Goal: Find specific page/section: Find specific page/section

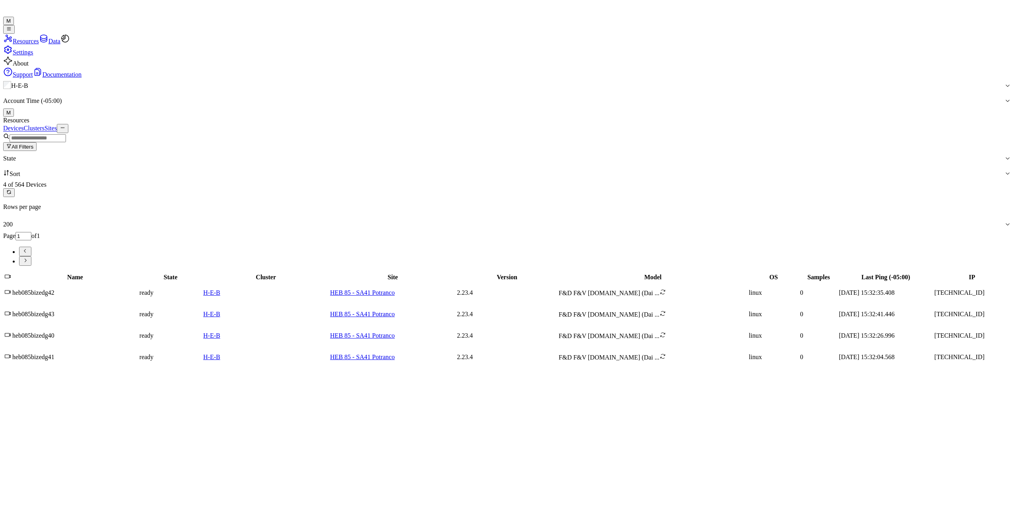
click at [37, 142] on button "All Filters" at bounding box center [19, 146] width 33 height 9
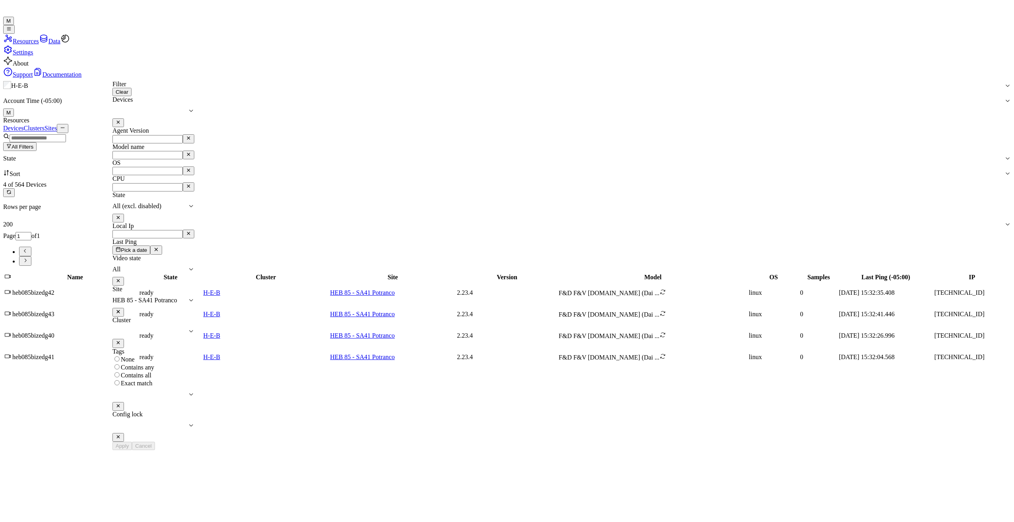
click at [121, 267] on icon at bounding box center [118, 311] width 5 height 5
click at [178, 267] on div at bounding box center [145, 300] width 66 height 7
type input "39"
click at [282, 267] on div "HEB 39 - [PERSON_NAME]" at bounding box center [297, 291] width 108 height 7
click at [121, 267] on icon at bounding box center [118, 311] width 5 height 5
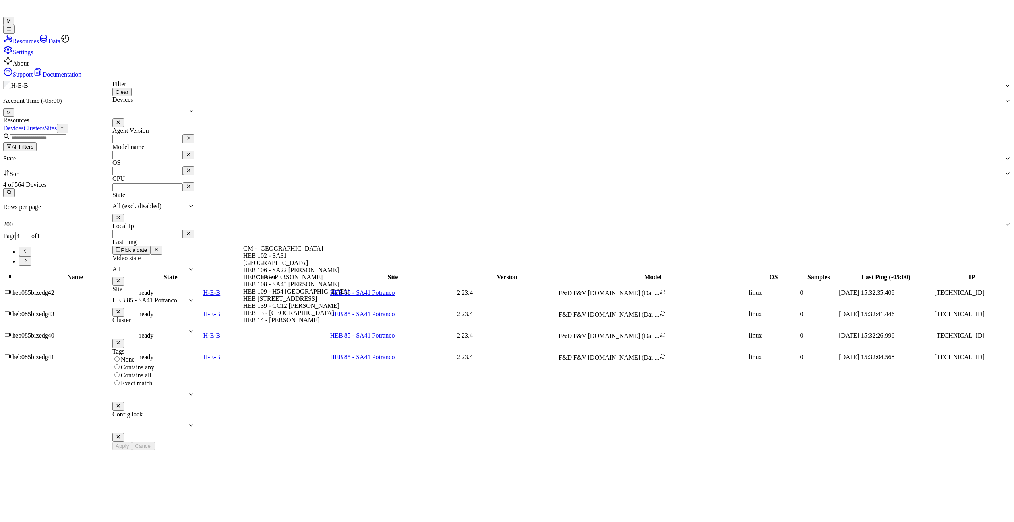
click at [194, 267] on icon at bounding box center [191, 300] width 6 height 6
drag, startPoint x: 357, startPoint y: 237, endPoint x: 340, endPoint y: 240, distance: 17.3
click at [124, 267] on button at bounding box center [118, 312] width 12 height 9
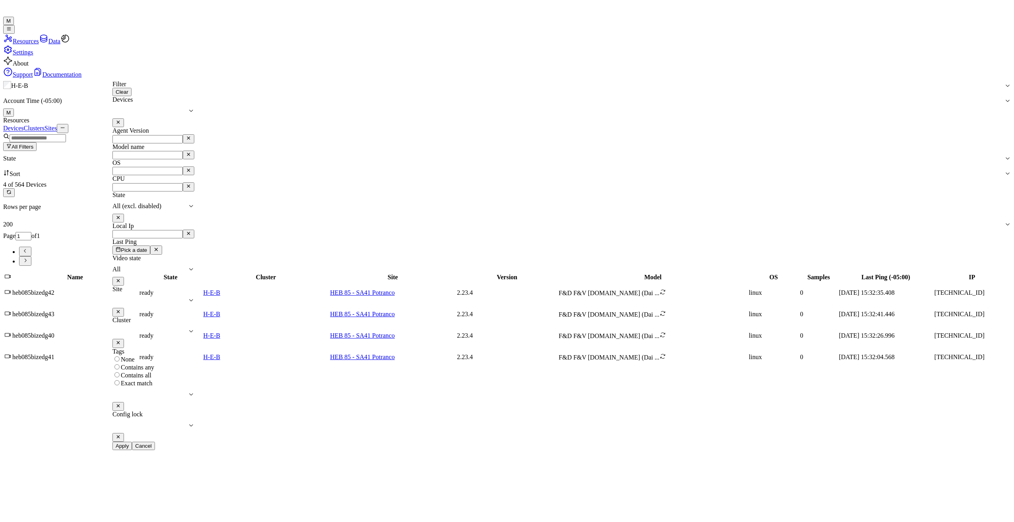
click at [188, 267] on div at bounding box center [149, 300] width 75 height 7
type input "48"
click at [282, 267] on div "HEB 48 - Beaumont 05" at bounding box center [297, 298] width 108 height 7
click at [124, 267] on button at bounding box center [118, 312] width 12 height 9
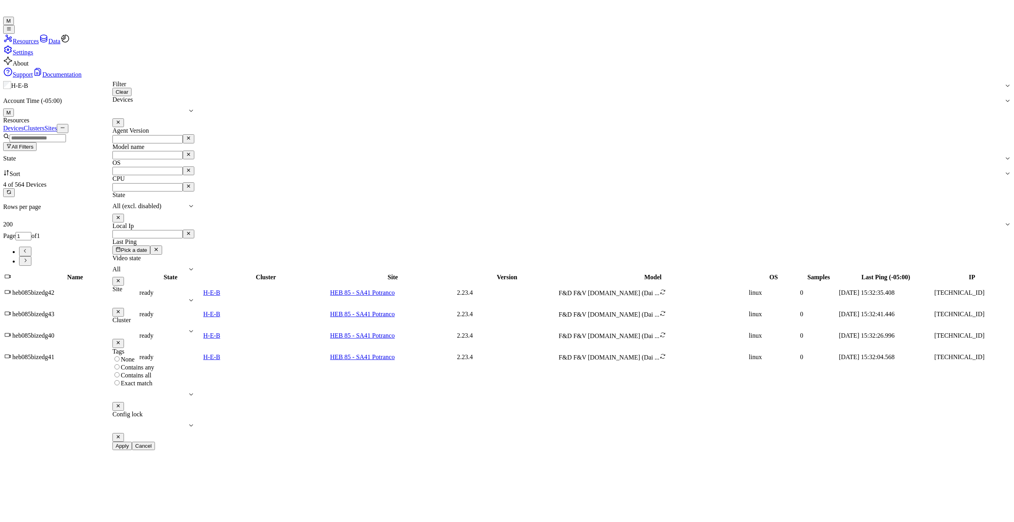
click at [188, 267] on div at bounding box center [149, 300] width 75 height 7
type input "57"
click at [281, 267] on div "HEB 57 - CC18 SPI" at bounding box center [297, 305] width 108 height 7
click at [132, 267] on button "Apply" at bounding box center [121, 446] width 19 height 8
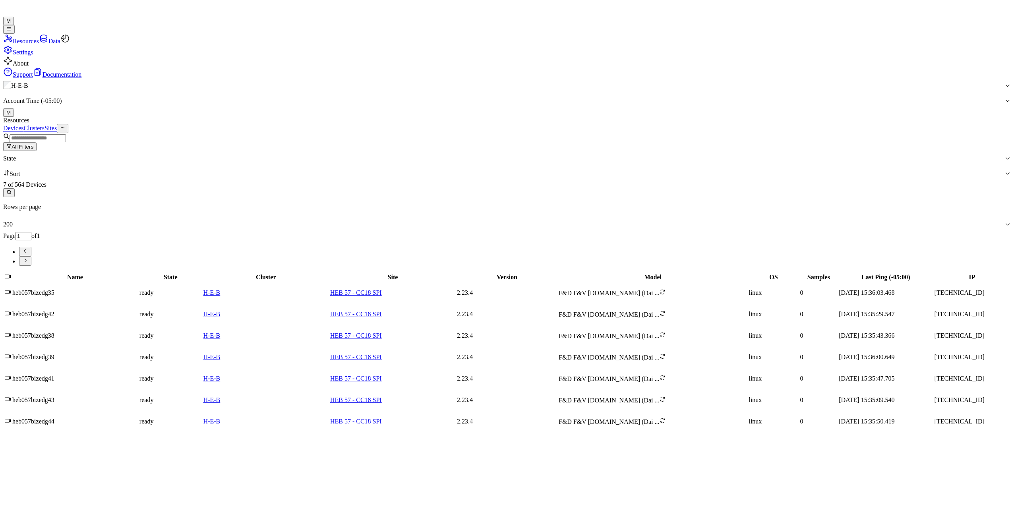
click at [37, 142] on button "All Filters" at bounding box center [19, 146] width 33 height 9
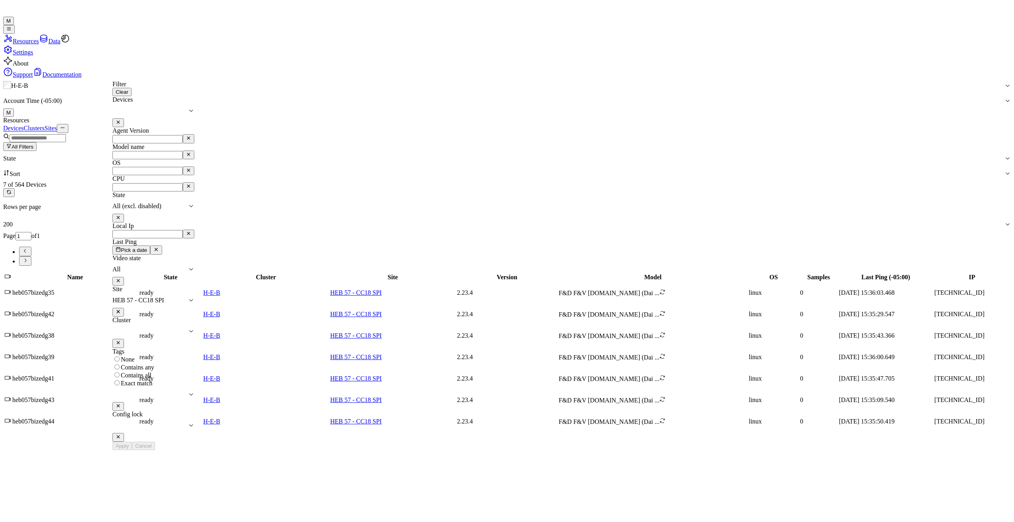
click at [121, 267] on icon at bounding box center [118, 311] width 5 height 5
click at [188, 267] on div at bounding box center [149, 300] width 75 height 7
type input "70"
click at [273, 267] on div "HEB 70 - Abilene" at bounding box center [297, 305] width 108 height 7
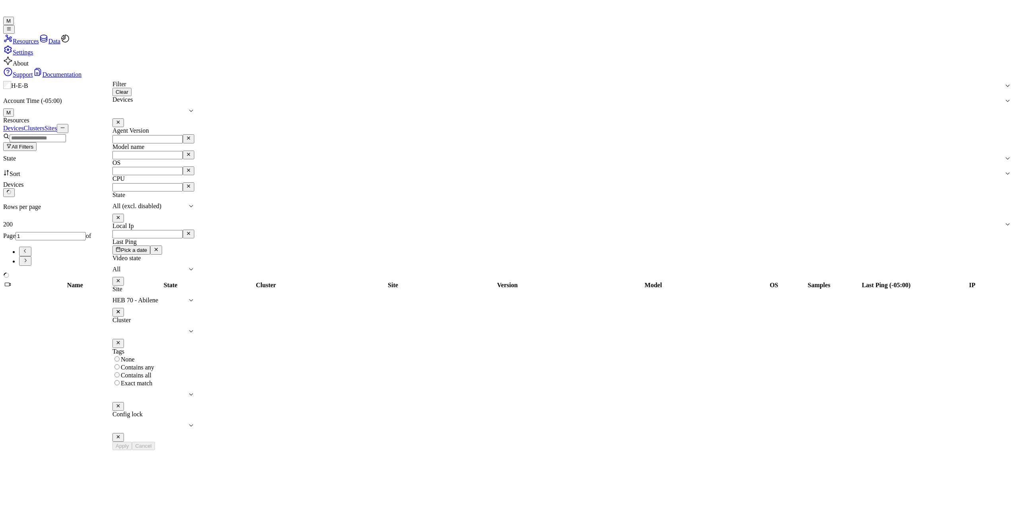
click at [210, 117] on div "Resources Devices Clusters Sites All Filters State Sort Devices Rows per page 2…" at bounding box center [507, 204] width 1008 height 174
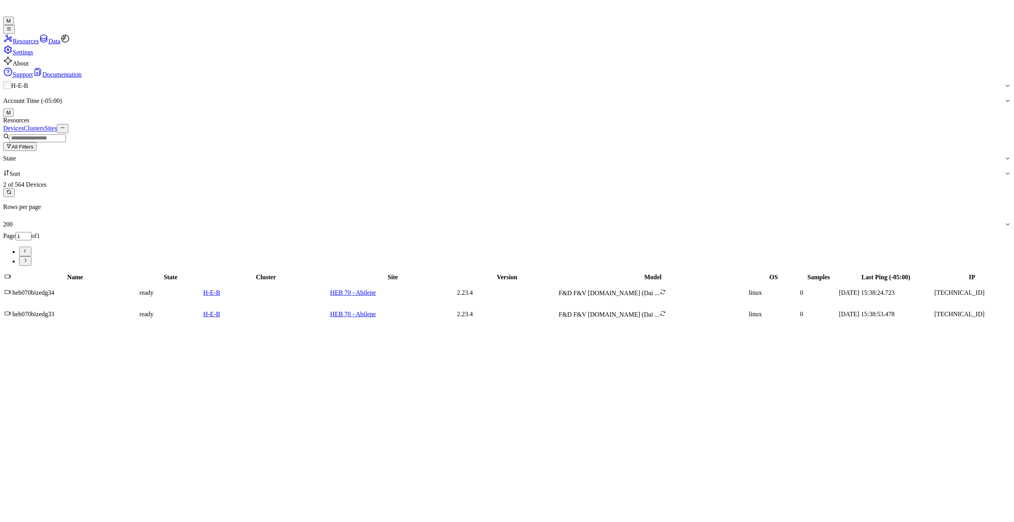
click at [486, 267] on div "Name State Cluster Site Version Model OS Samples Last Ping (-05:00) IP heb070bi…" at bounding box center [507, 298] width 1008 height 53
click at [37, 142] on button "All Filters" at bounding box center [19, 146] width 33 height 9
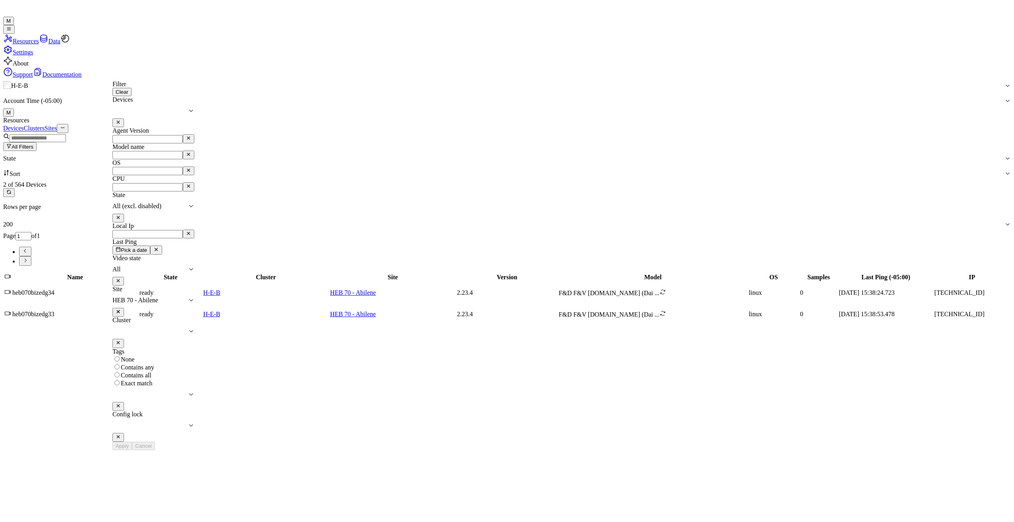
click at [121, 267] on icon at bounding box center [118, 311] width 5 height 5
click at [178, 267] on div at bounding box center [145, 300] width 66 height 7
type input "74"
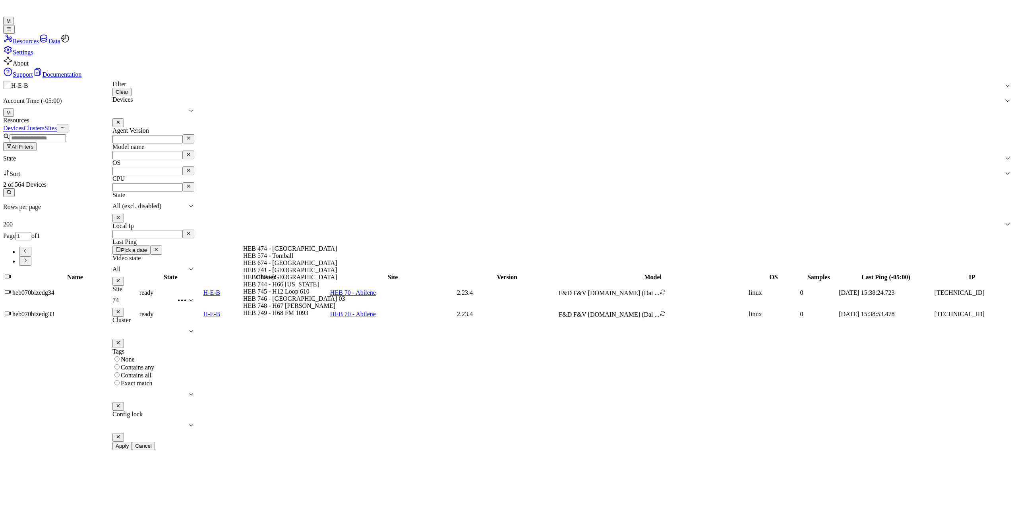
scroll to position [25, 0]
click at [311, 267] on div "HEB 74 - [GEOGRAPHIC_DATA] 02" at bounding box center [297, 320] width 108 height 7
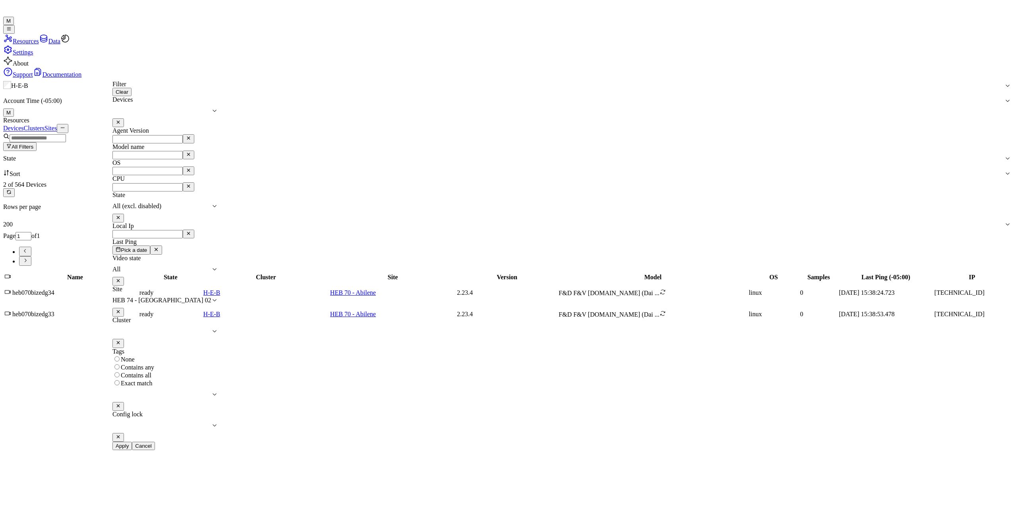
click at [132, 267] on button "Apply" at bounding box center [121, 446] width 19 height 8
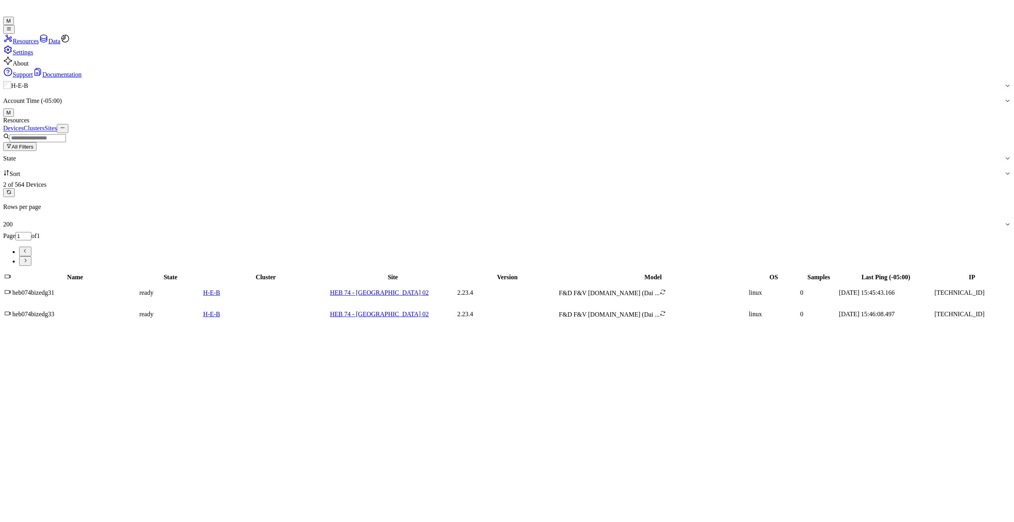
click at [37, 142] on button "All Filters" at bounding box center [19, 146] width 33 height 9
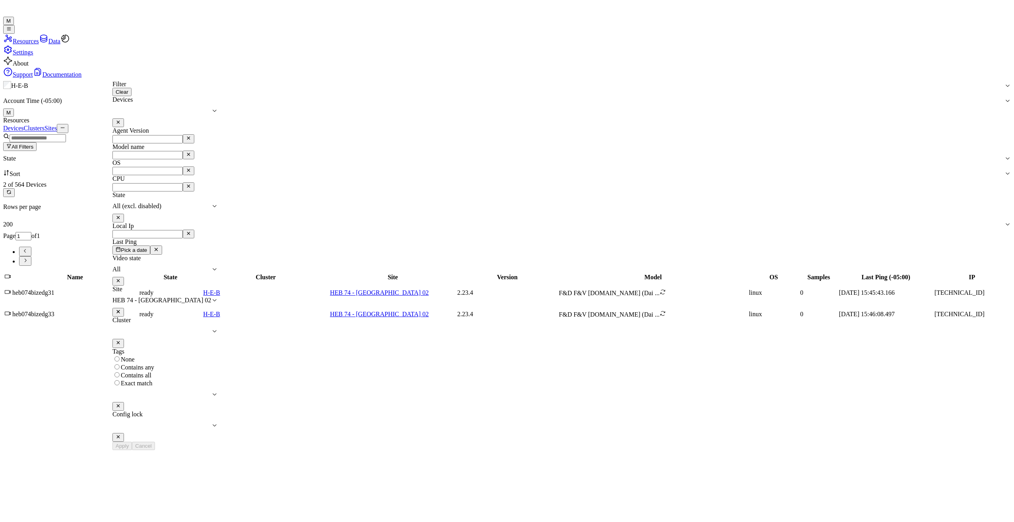
click at [121, 267] on icon at bounding box center [118, 311] width 5 height 5
click at [188, 267] on div at bounding box center [149, 300] width 75 height 7
type input "84"
click at [275, 267] on div "HEB 84 - SA36 Military" at bounding box center [297, 262] width 108 height 7
click at [132, 267] on button "Apply" at bounding box center [121, 446] width 19 height 8
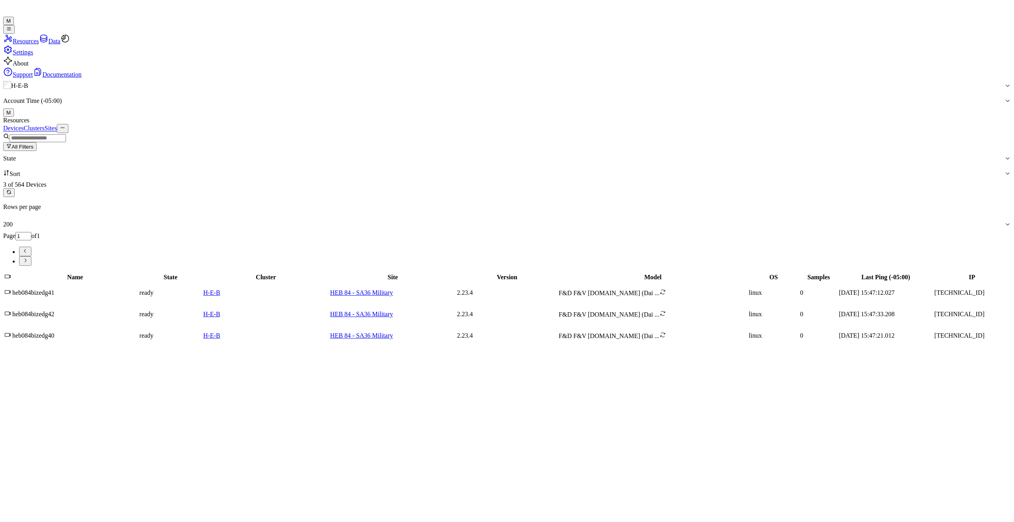
click at [37, 142] on button "All Filters" at bounding box center [19, 146] width 33 height 9
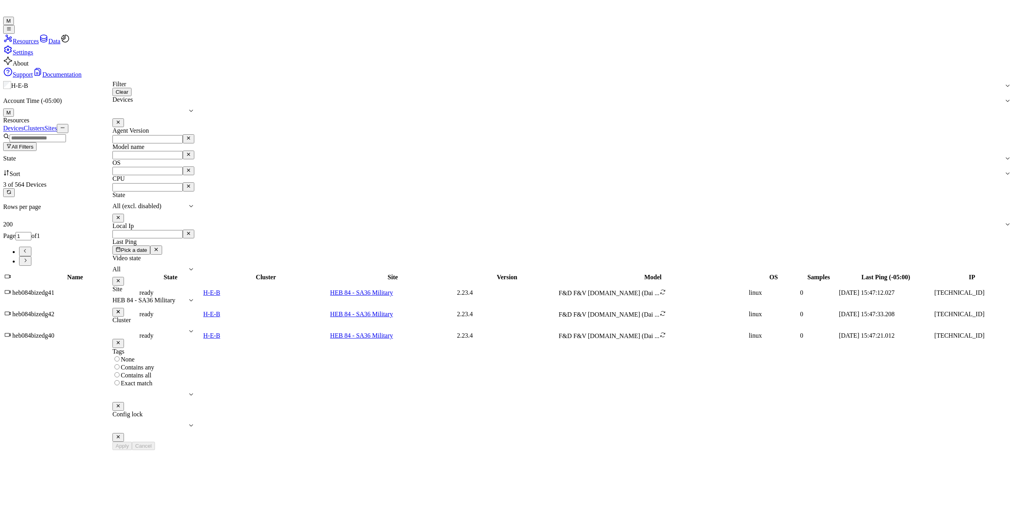
click at [121, 267] on icon at bounding box center [118, 311] width 5 height 5
click at [178, 267] on div at bounding box center [145, 300] width 66 height 7
type input "85"
click at [278, 267] on div "HEB 85 - SA41 Potranco" at bounding box center [297, 284] width 108 height 7
click at [132, 267] on button "Apply" at bounding box center [121, 446] width 19 height 8
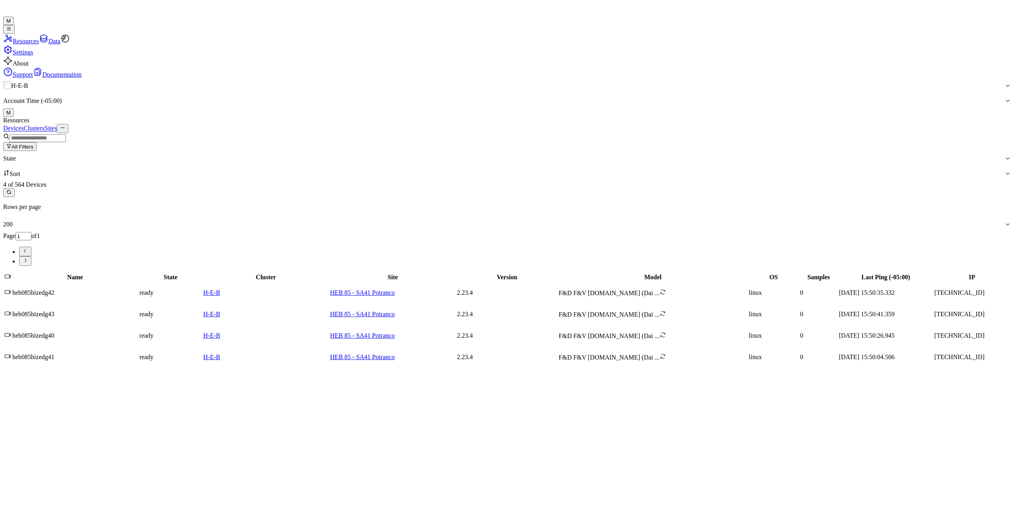
click at [37, 142] on button "All Filters" at bounding box center [19, 146] width 33 height 9
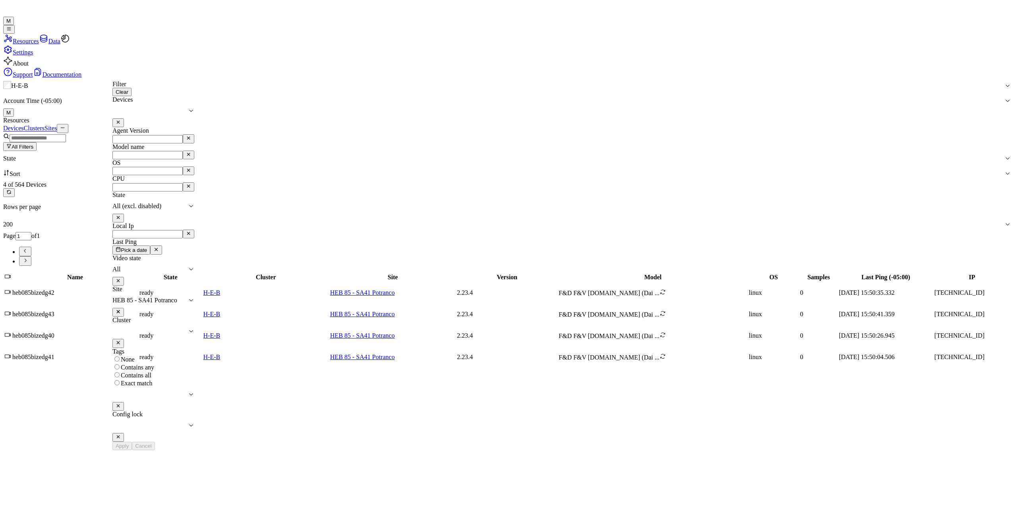
click at [120, 267] on icon at bounding box center [118, 311] width 3 height 3
click at [188, 267] on div at bounding box center [149, 300] width 75 height 7
type input "110"
click at [286, 252] on div "HEB [STREET_ADDRESS]" at bounding box center [297, 248] width 108 height 7
click at [132, 267] on button "Apply" at bounding box center [121, 446] width 19 height 8
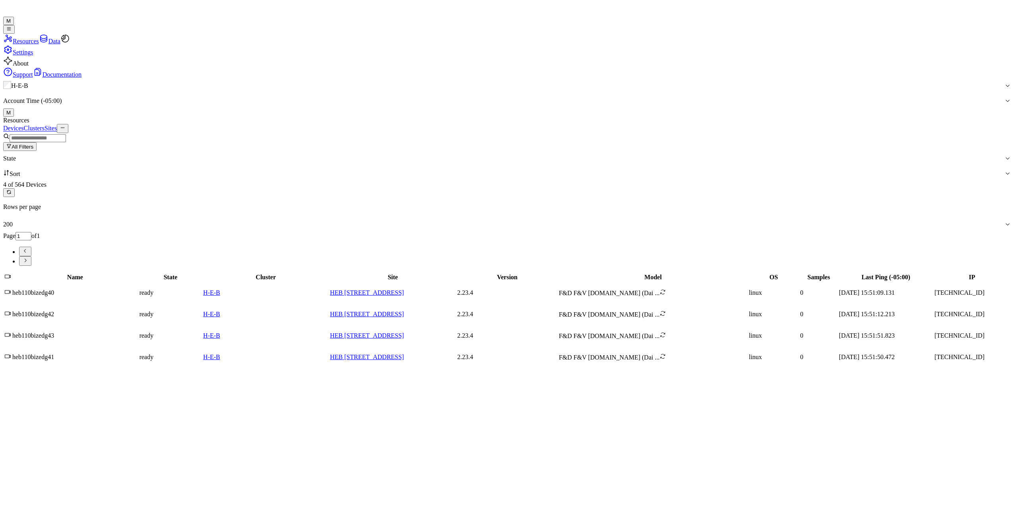
click at [37, 142] on button "All Filters" at bounding box center [19, 146] width 33 height 9
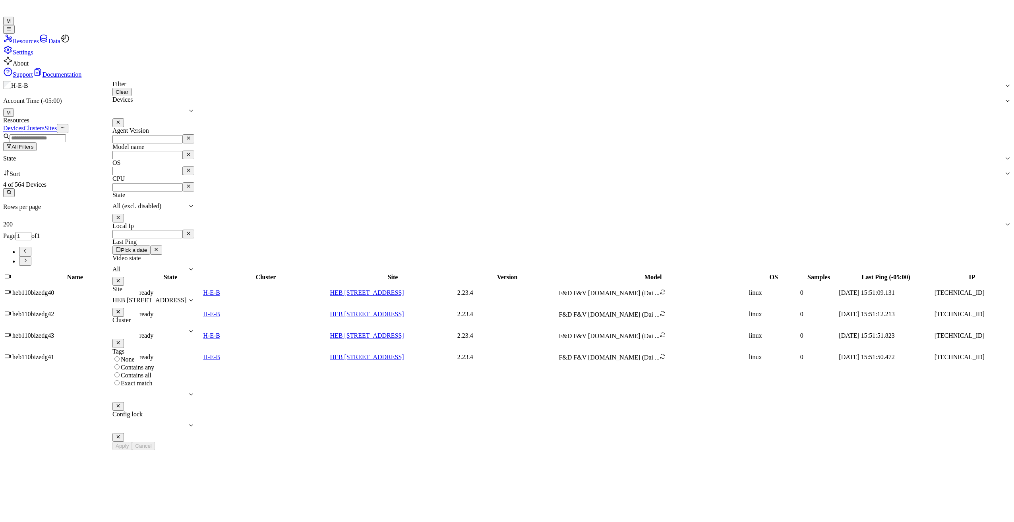
click at [124, 267] on button at bounding box center [118, 312] width 12 height 9
click at [178, 267] on div at bounding box center [145, 300] width 66 height 7
type input "182"
click at [296, 252] on div "HEB 182 - Temple 02" at bounding box center [297, 248] width 108 height 7
click at [132, 267] on button "Apply" at bounding box center [121, 446] width 19 height 8
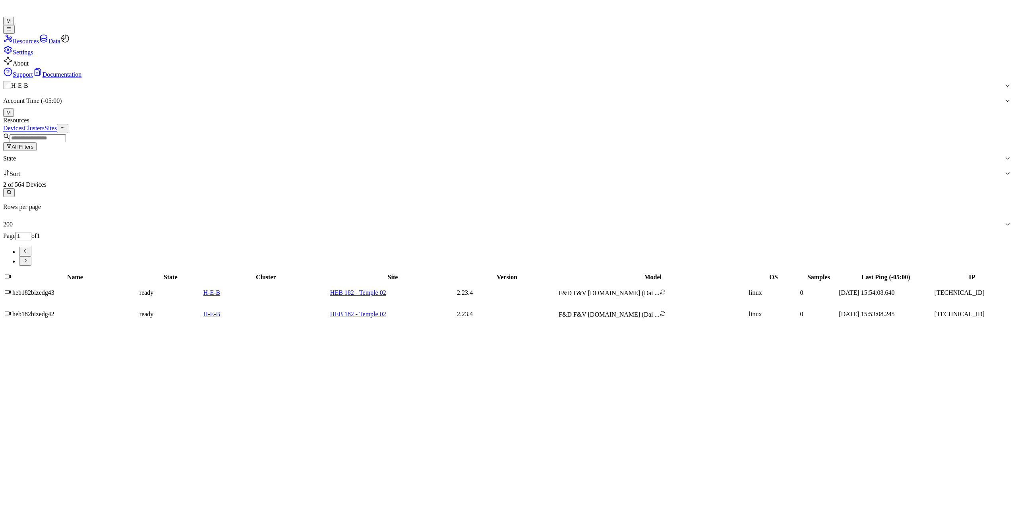
click at [37, 142] on button "All Filters" at bounding box center [19, 146] width 33 height 9
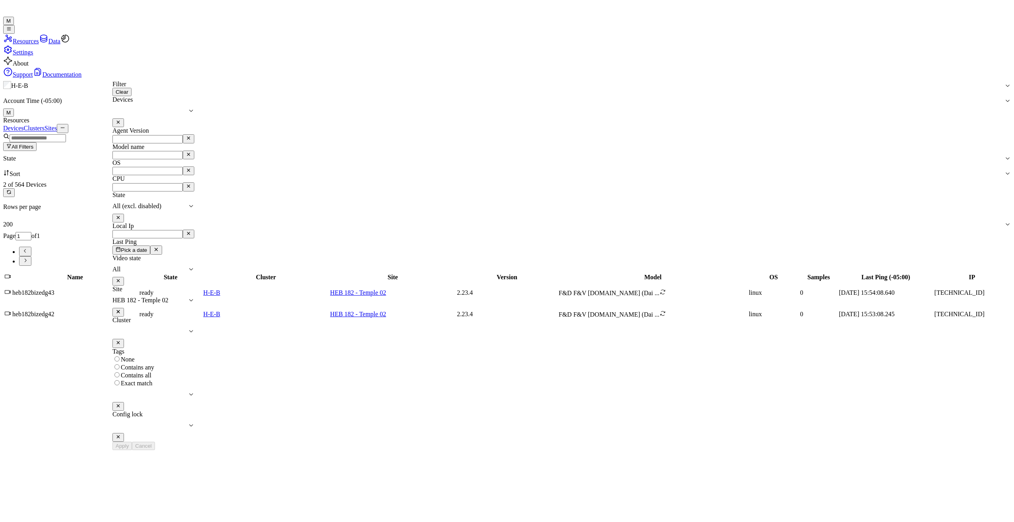
click at [121, 267] on icon at bounding box center [118, 311] width 5 height 5
click at [188, 267] on div at bounding box center [149, 300] width 75 height 7
type input "202"
click at [121, 267] on icon at bounding box center [118, 311] width 5 height 5
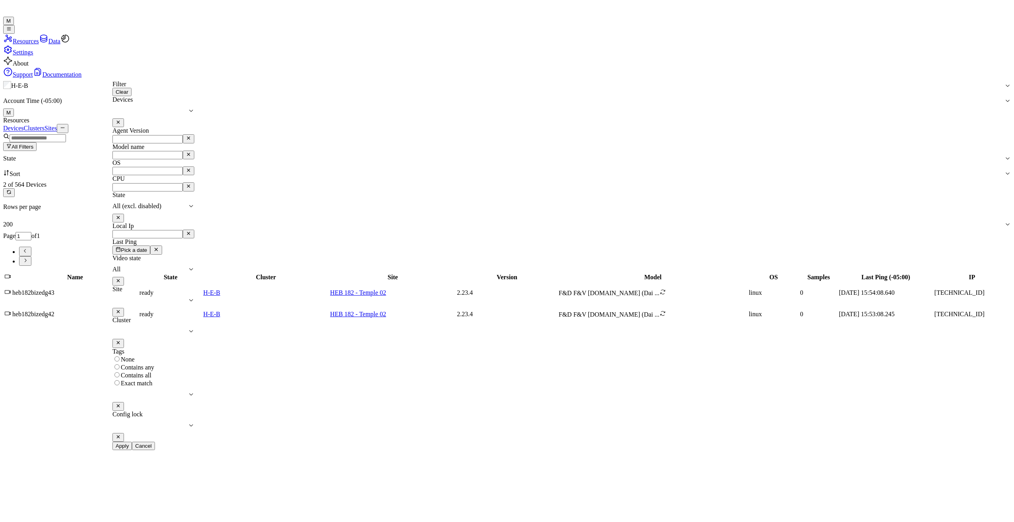
click at [188, 267] on div at bounding box center [149, 300] width 75 height 7
click at [194, 266] on div "Devices Agent Version Model name OS CPU State All (excl. disabled) Local Ip Las…" at bounding box center [153, 269] width 82 height 346
click at [154, 230] on input "Local Ip" at bounding box center [147, 234] width 70 height 8
click at [132, 267] on button "Apply" at bounding box center [121, 446] width 19 height 8
type input "[DATE]"
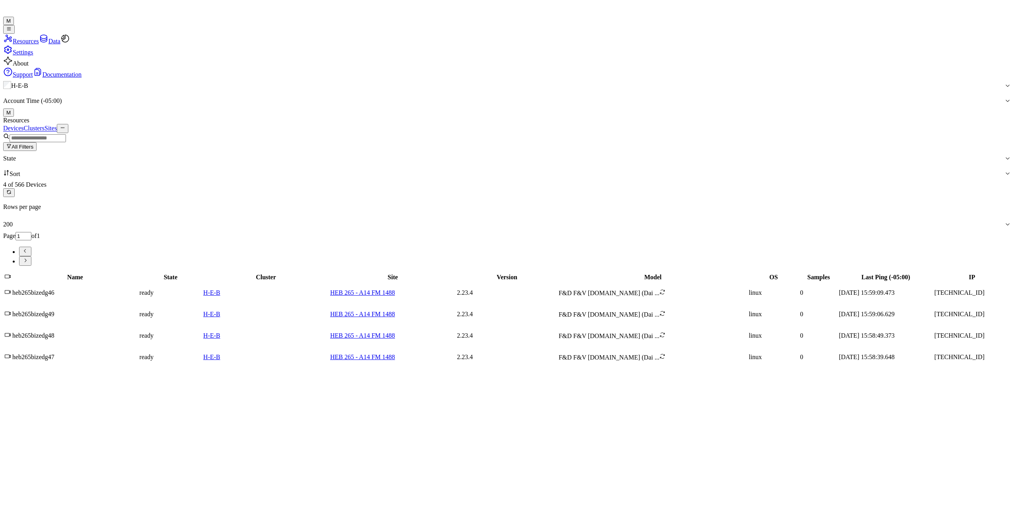
drag, startPoint x: 803, startPoint y: 308, endPoint x: 800, endPoint y: 303, distance: 5.7
click at [505, 267] on div "Name State Cluster Site Version Model OS Samples Last Ping (-05:00) IP heb265bi…" at bounding box center [507, 320] width 1008 height 96
drag, startPoint x: 126, startPoint y: 71, endPoint x: 138, endPoint y: 80, distance: 14.8
click at [37, 142] on button "All Filters" at bounding box center [19, 146] width 33 height 9
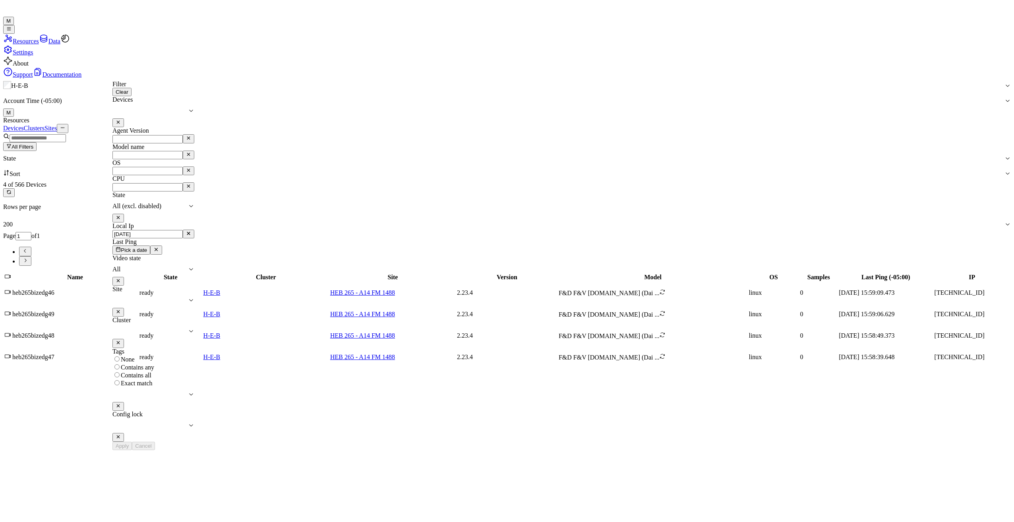
click at [178, 230] on input "Local Ip" at bounding box center [147, 234] width 70 height 8
drag, startPoint x: 174, startPoint y: 209, endPoint x: 122, endPoint y: 208, distance: 51.3
click at [122, 230] on input "Local Ip" at bounding box center [147, 234] width 70 height 8
click at [158, 230] on input "Local Ip" at bounding box center [147, 234] width 70 height 8
click at [136, 230] on input "Local Ip" at bounding box center [147, 234] width 70 height 8
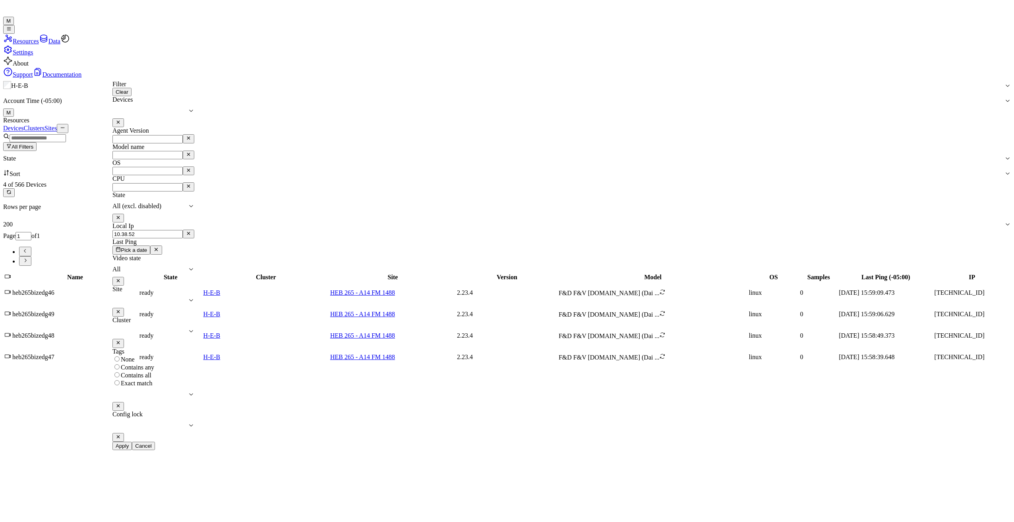
click at [132, 267] on button "Apply" at bounding box center [121, 446] width 19 height 8
type input "10.38.52"
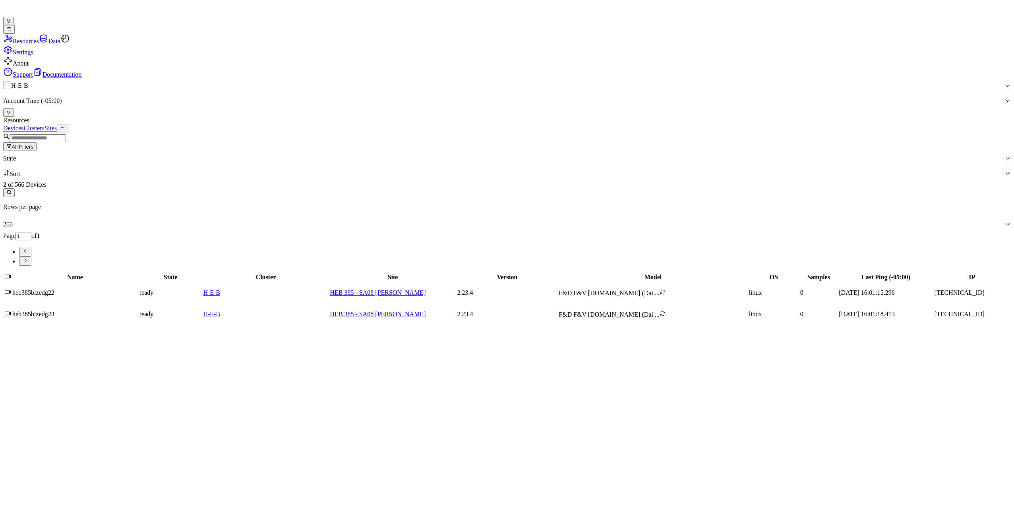
click at [37, 142] on button "All Filters" at bounding box center [19, 146] width 33 height 9
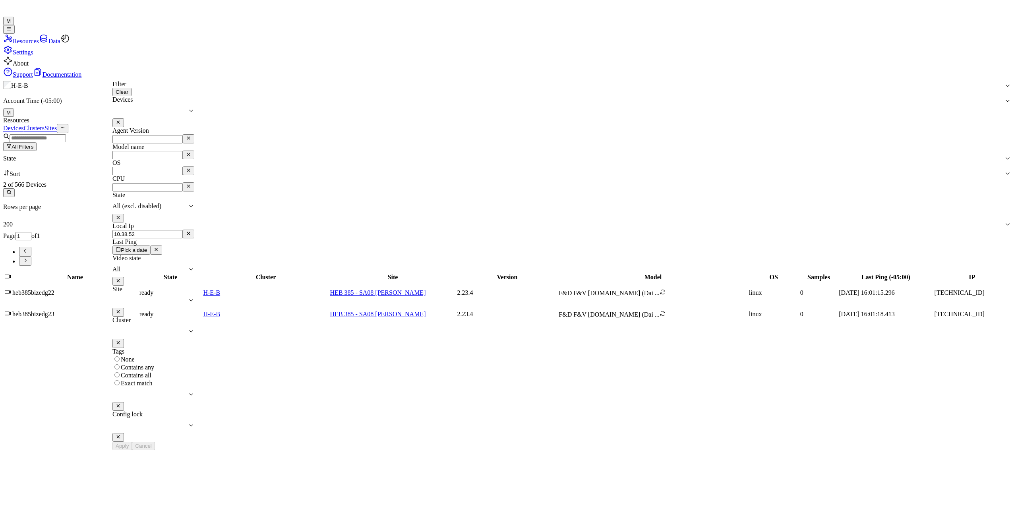
click at [147, 230] on input "Local Ip" at bounding box center [147, 234] width 70 height 8
click at [194, 267] on div "Apply Cancel" at bounding box center [153, 446] width 82 height 8
click at [194, 267] on div "Devices Agent Version Model name OS CPU State All (excl. disabled) Local Ip Las…" at bounding box center [153, 269] width 82 height 346
click at [181, 230] on input "Local Ip" at bounding box center [147, 234] width 70 height 8
click at [188, 267] on div at bounding box center [149, 300] width 75 height 7
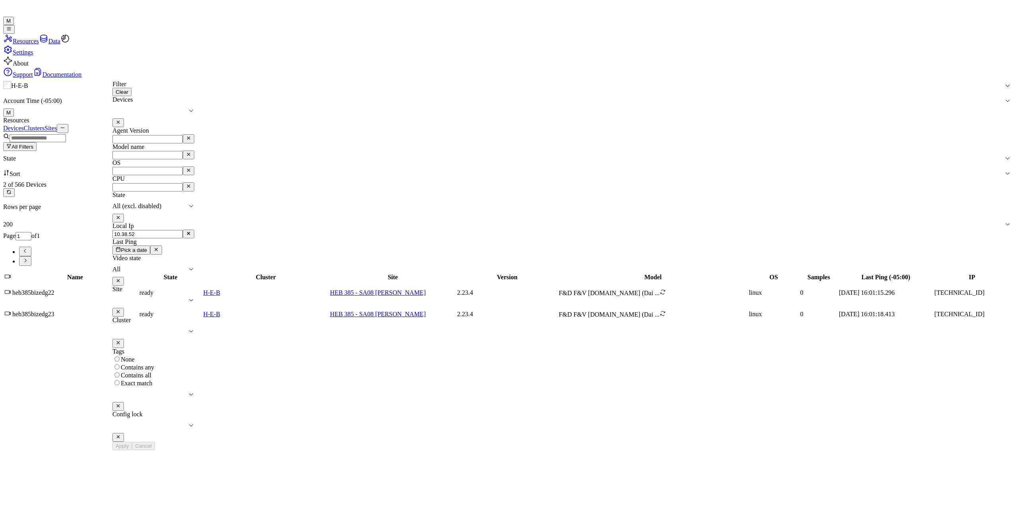
click at [188, 267] on div at bounding box center [149, 300] width 75 height 7
click at [416, 267] on div "Name State Cluster Site Version Model OS Samples Last Ping (-05:00) IP heb385bi…" at bounding box center [507, 298] width 1008 height 53
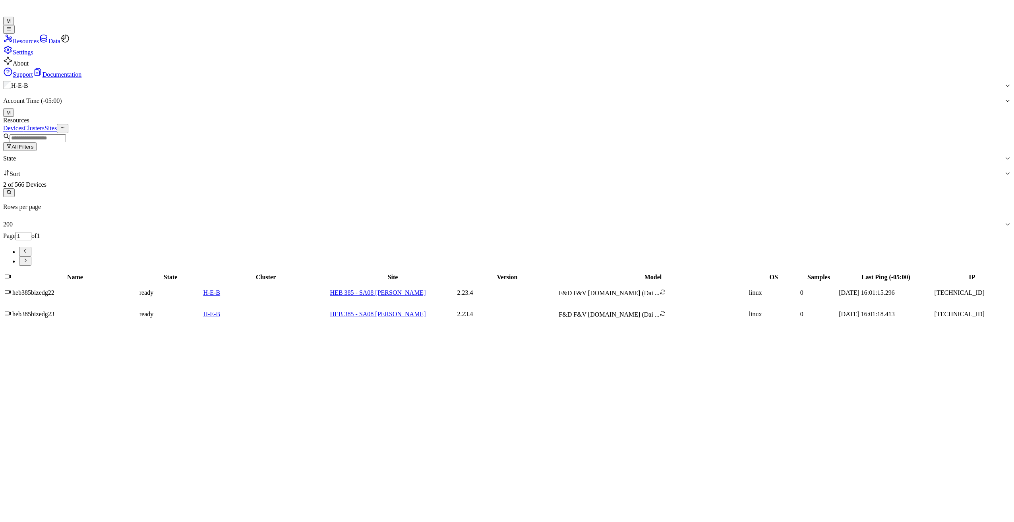
click at [37, 142] on button "All Filters" at bounding box center [19, 146] width 33 height 9
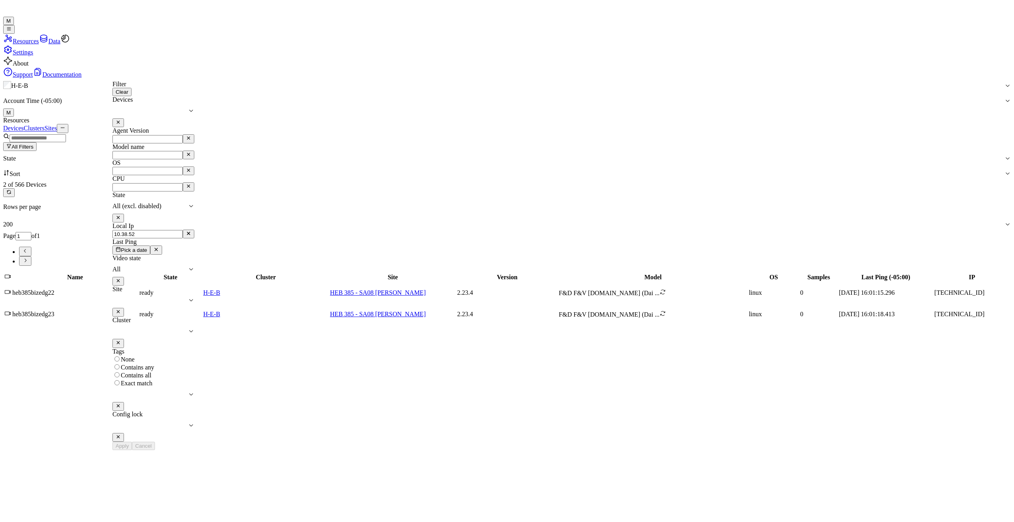
click at [147, 230] on input "Local Ip" at bounding box center [147, 234] width 70 height 8
click at [132, 267] on button "Apply" at bounding box center [121, 446] width 19 height 8
type input "10.38.72"
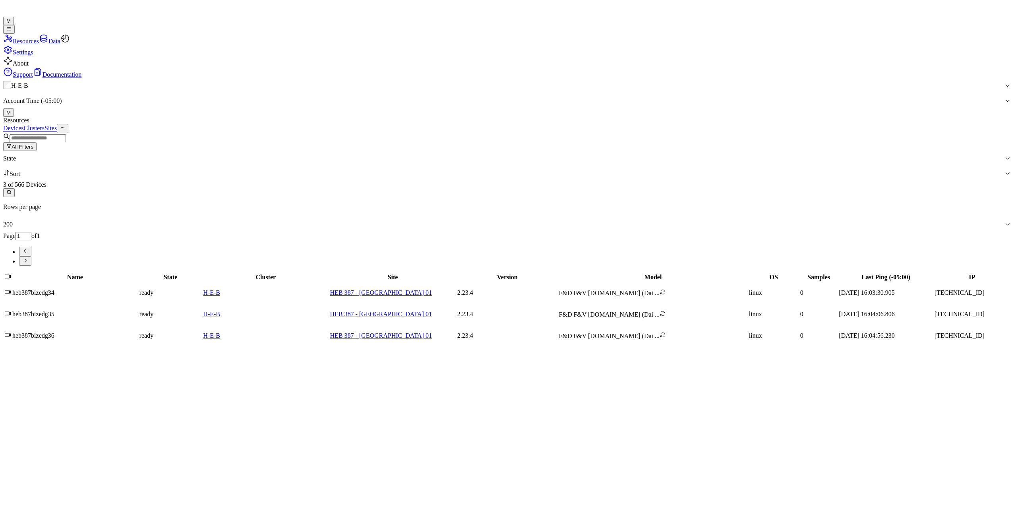
click at [37, 142] on button "All Filters" at bounding box center [19, 146] width 33 height 9
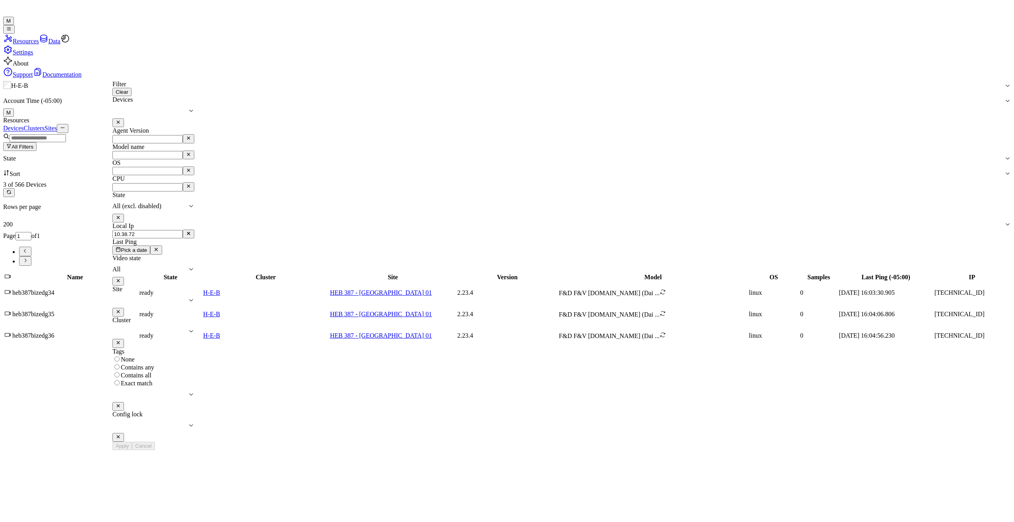
click at [151, 230] on input "Local Ip" at bounding box center [147, 234] width 70 height 8
click at [132, 267] on button "Apply" at bounding box center [121, 446] width 19 height 8
type input "10.47.42"
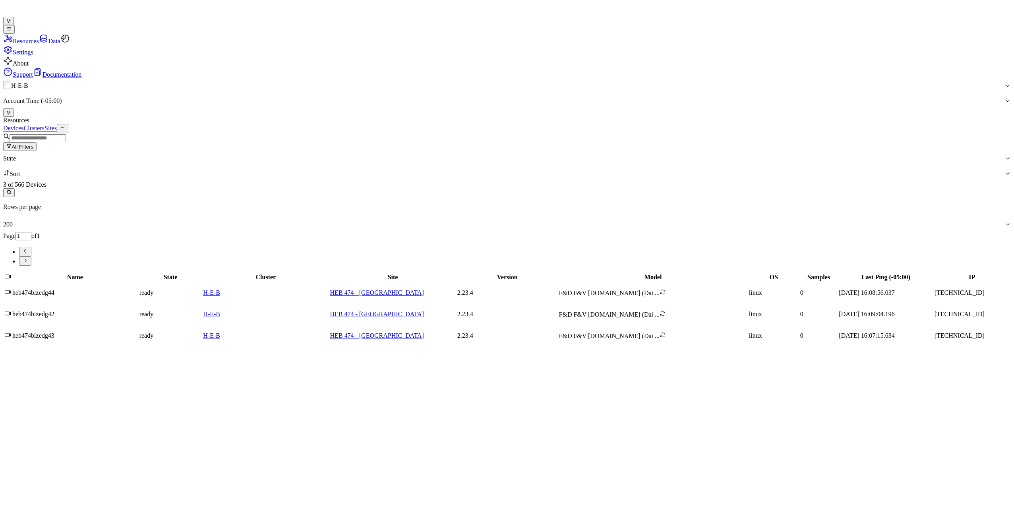
click at [37, 142] on button "All Filters" at bounding box center [19, 146] width 33 height 9
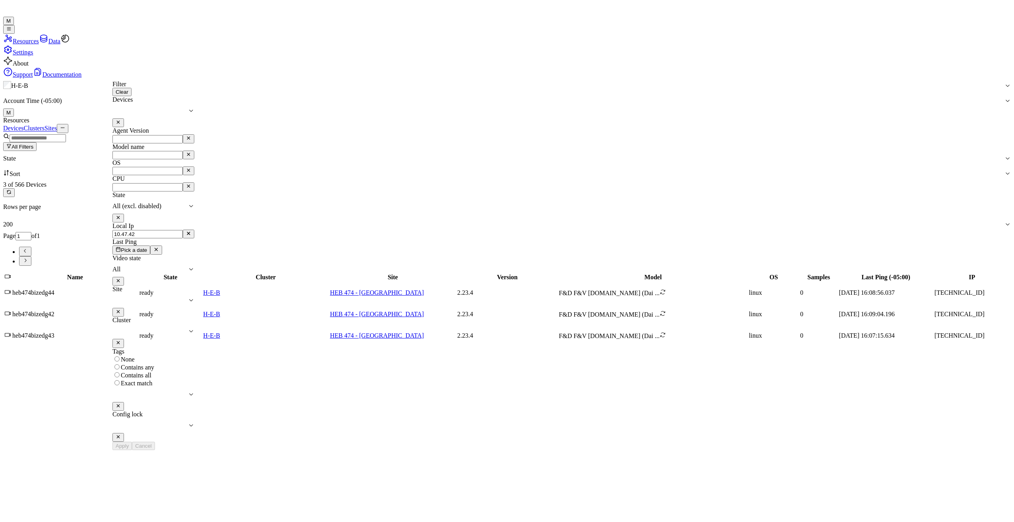
click at [150, 230] on input "Local Ip" at bounding box center [147, 234] width 70 height 8
click at [132, 267] on button "Apply" at bounding box center [121, 446] width 19 height 8
type input "10.47.92"
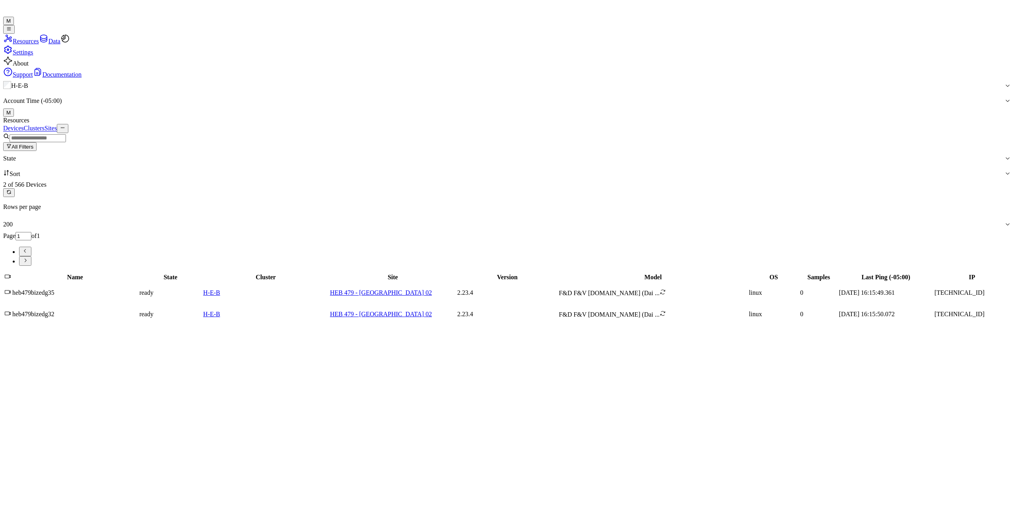
drag, startPoint x: 129, startPoint y: 69, endPoint x: 135, endPoint y: 68, distance: 6.4
click at [37, 142] on button "All Filters" at bounding box center [19, 146] width 33 height 9
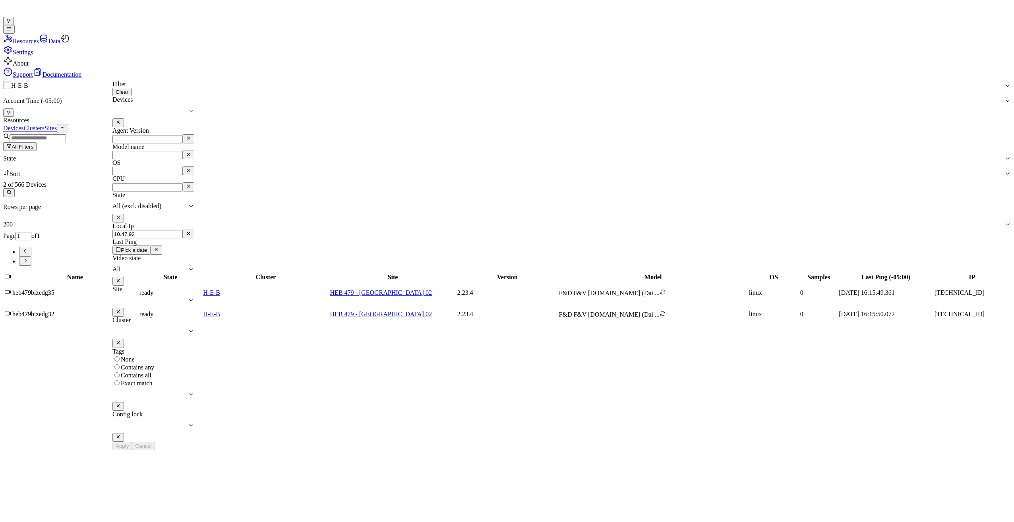
click at [180, 230] on input "Local Ip" at bounding box center [147, 234] width 70 height 8
type input "10.49.22"
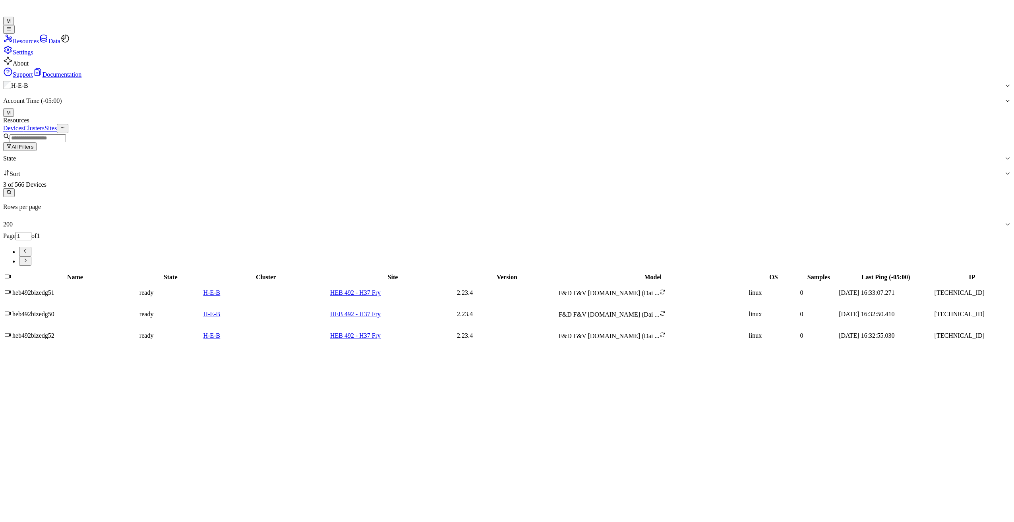
click at [37, 142] on button "All Filters" at bounding box center [19, 146] width 33 height 9
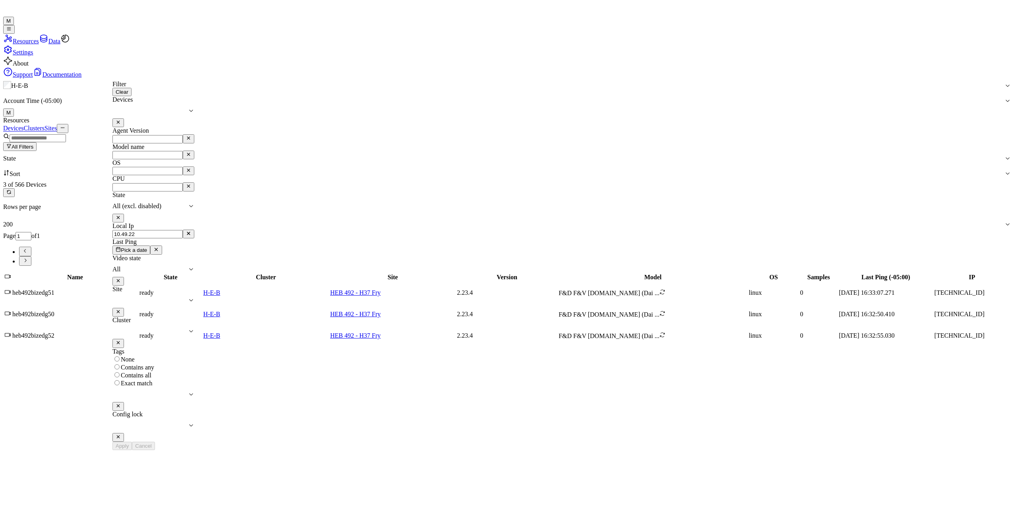
click at [183, 230] on input "Local Ip" at bounding box center [147, 234] width 70 height 8
click at [132, 267] on button "Apply" at bounding box center [121, 446] width 19 height 8
type input "10.54.32"
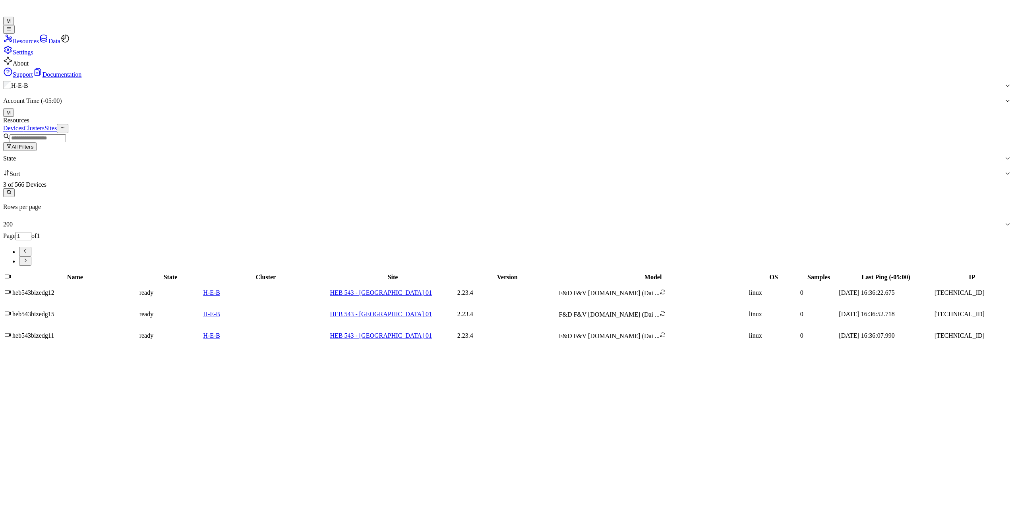
click at [37, 142] on button "All Filters" at bounding box center [19, 146] width 33 height 9
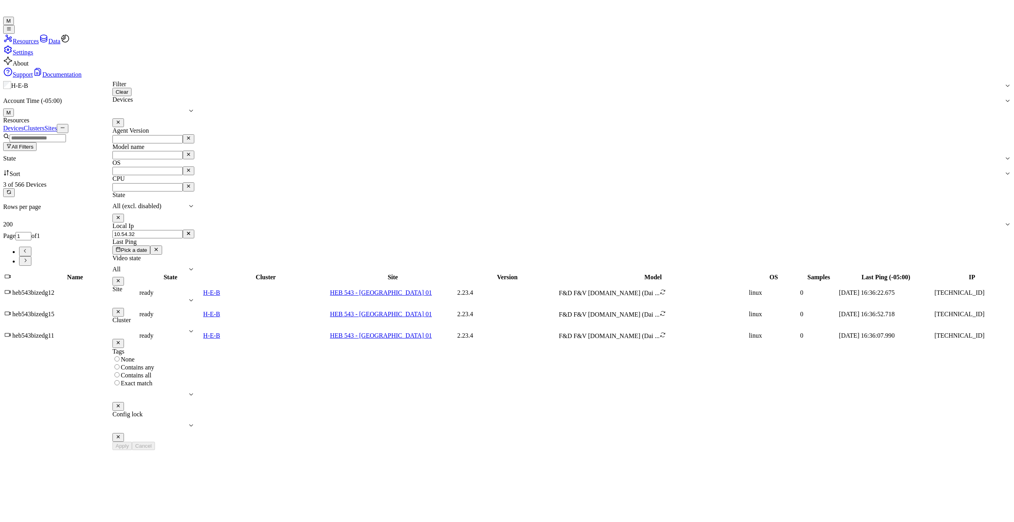
click at [158, 230] on input "Local Ip" at bounding box center [147, 234] width 70 height 8
click at [132, 267] on button "Apply" at bounding box center [121, 446] width 19 height 8
type input "10.54.42"
